Goal: Task Accomplishment & Management: Manage account settings

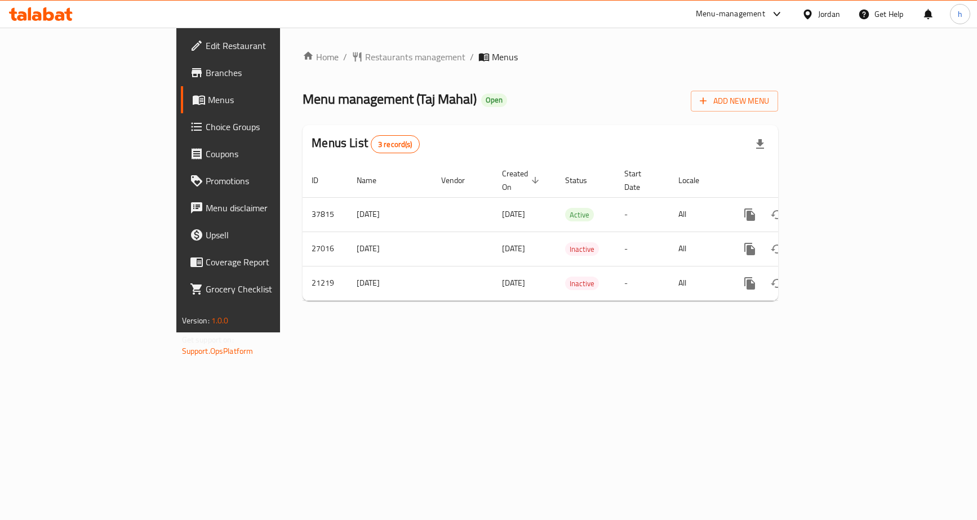
click at [206, 125] on span "Choice Groups" at bounding box center [268, 127] width 125 height 14
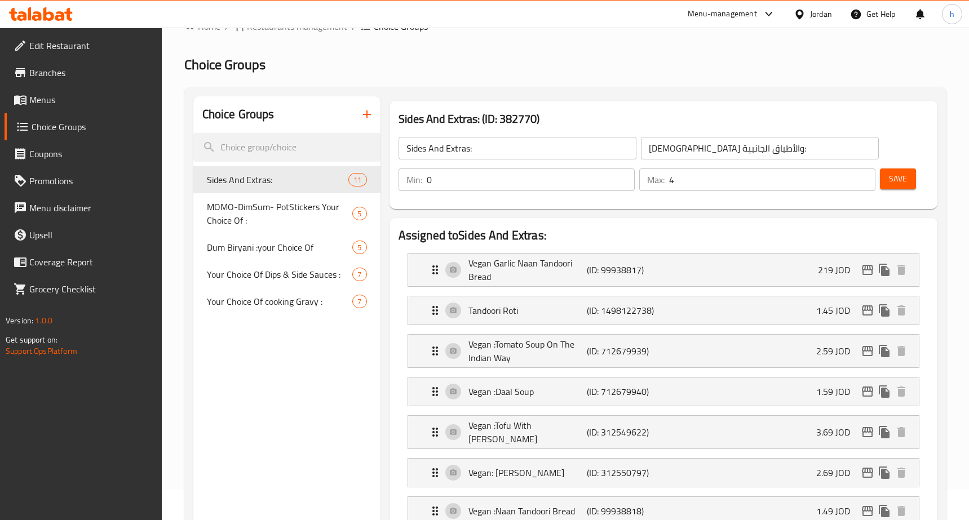
scroll to position [56, 0]
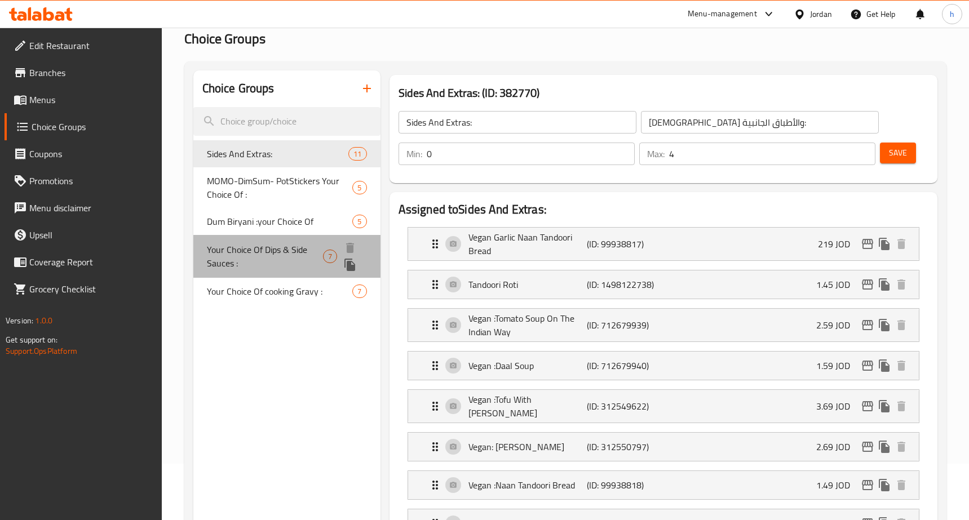
click at [302, 255] on span "Your Choice Of Dips & Side Sauces :" at bounding box center [265, 256] width 117 height 27
type input "Your Choice Of Dips & Side Sauces :"
type input "اختيارك من الصوصات الجانبية والديب :"
type input "6"
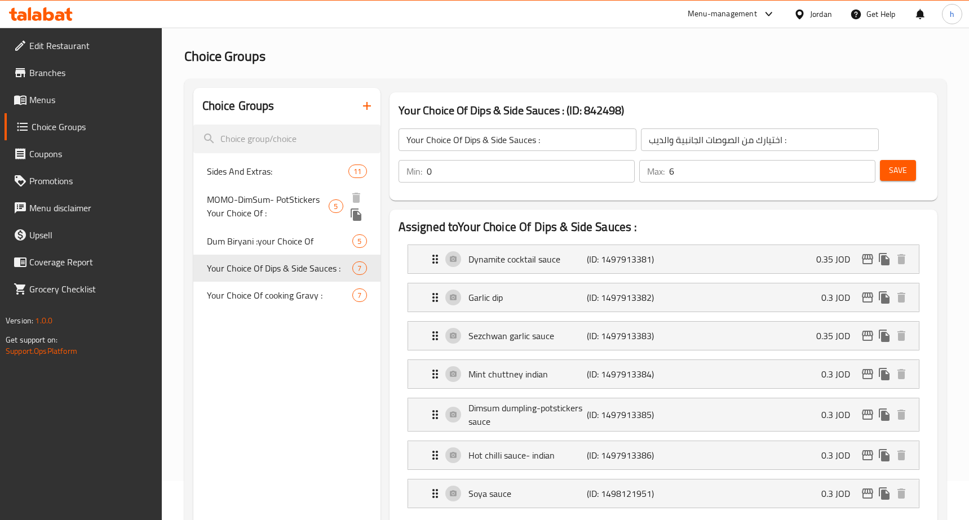
scroll to position [0, 0]
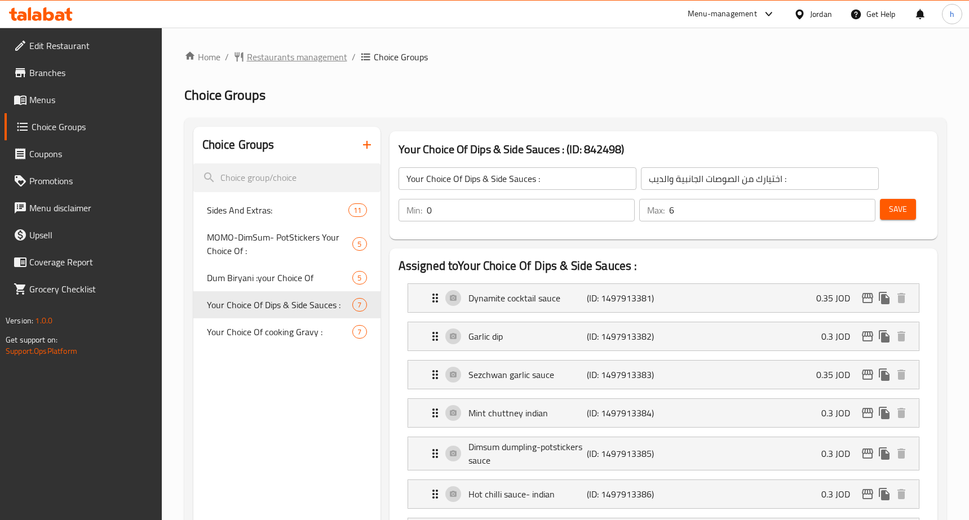
click at [287, 59] on span "Restaurants management" at bounding box center [297, 57] width 100 height 14
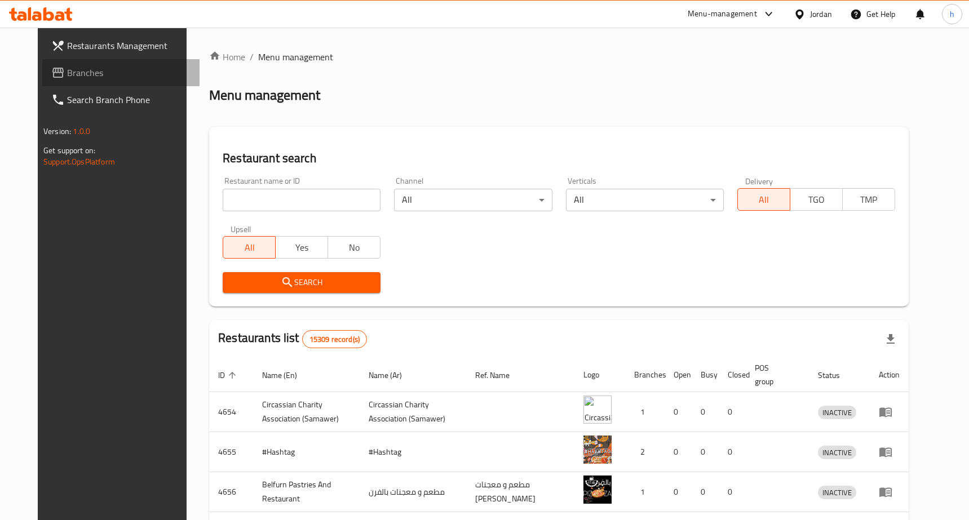
click at [109, 78] on span "Branches" at bounding box center [128, 73] width 123 height 14
